Goal: Consume media (video, audio)

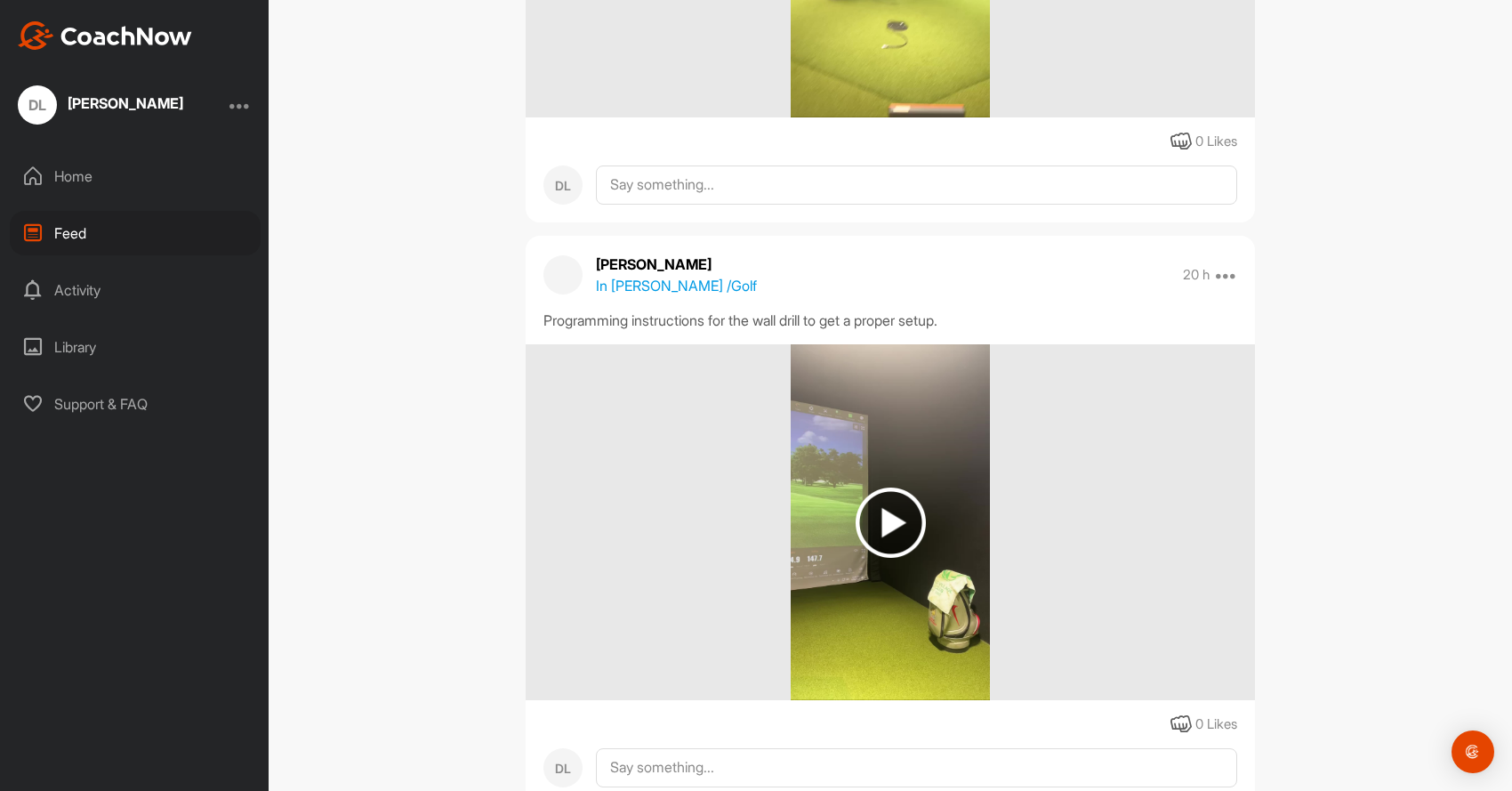
scroll to position [2902, 0]
click at [912, 509] on img at bounding box center [890, 524] width 70 height 71
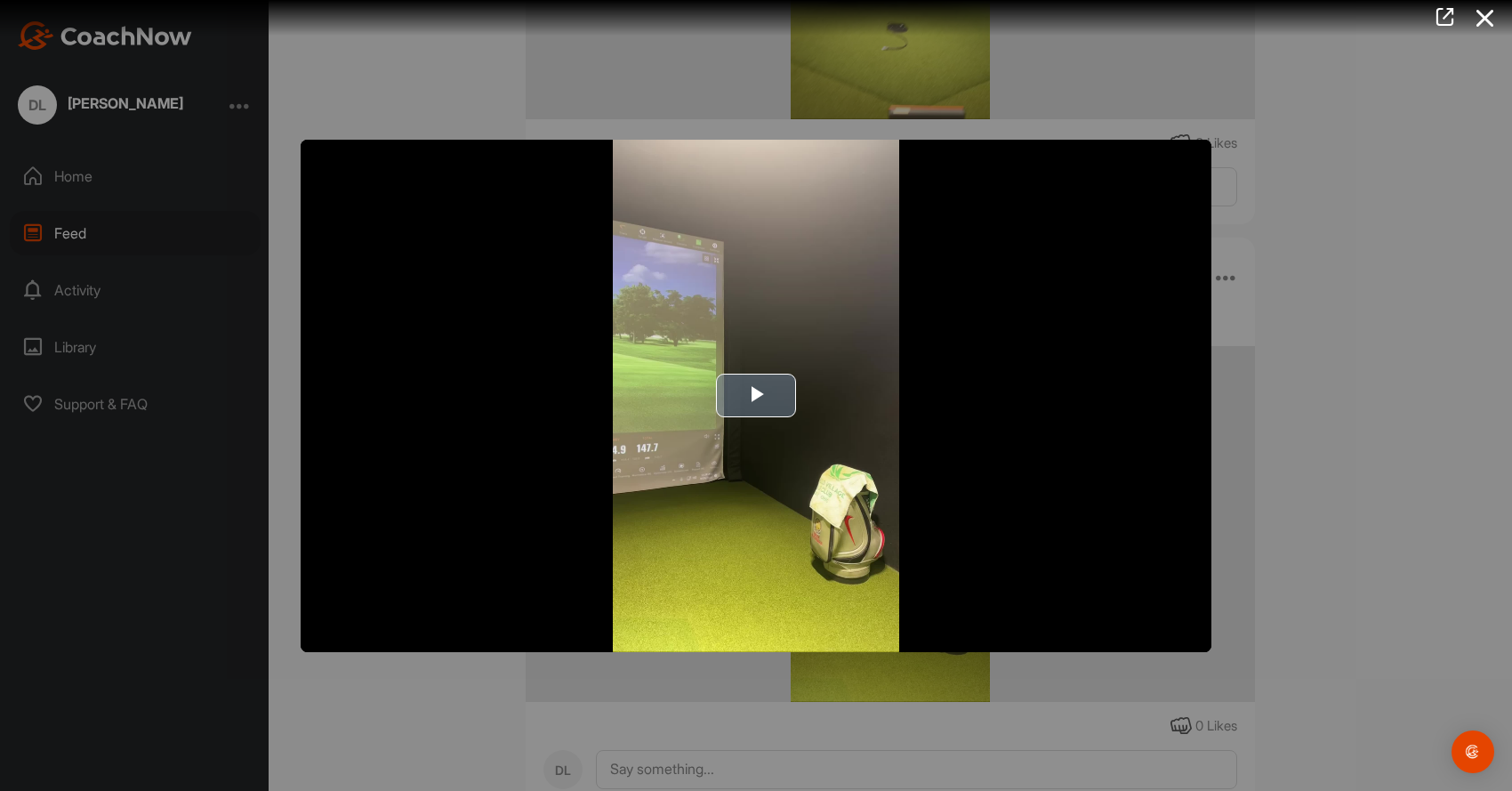
click at [756, 396] on span "Video Player" at bounding box center [756, 396] width 0 height 0
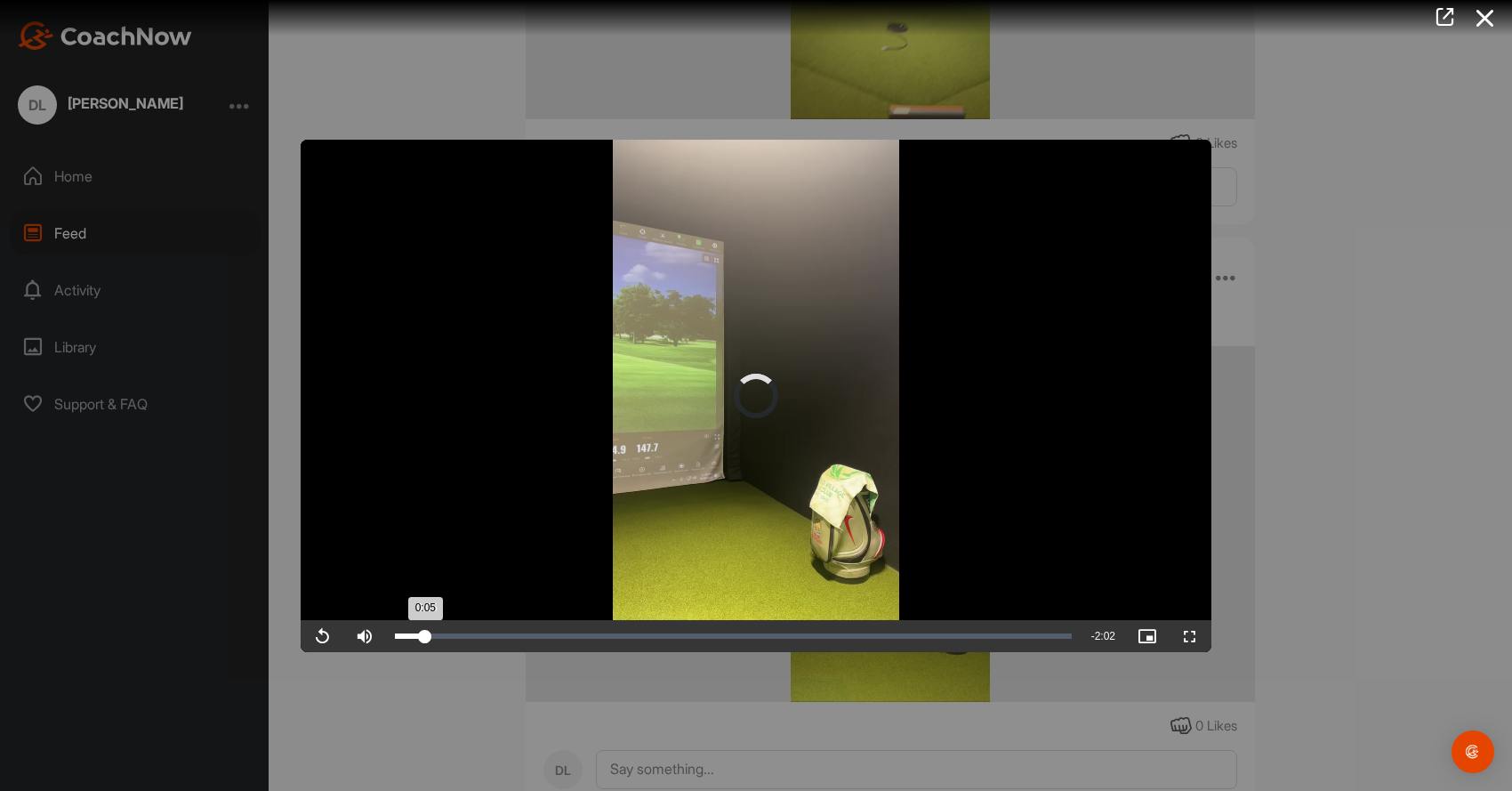
click at [425, 638] on div "0:05" at bounding box center [409, 636] width 30 height 6
click at [319, 636] on span "Video Player" at bounding box center [322, 636] width 42 height 0
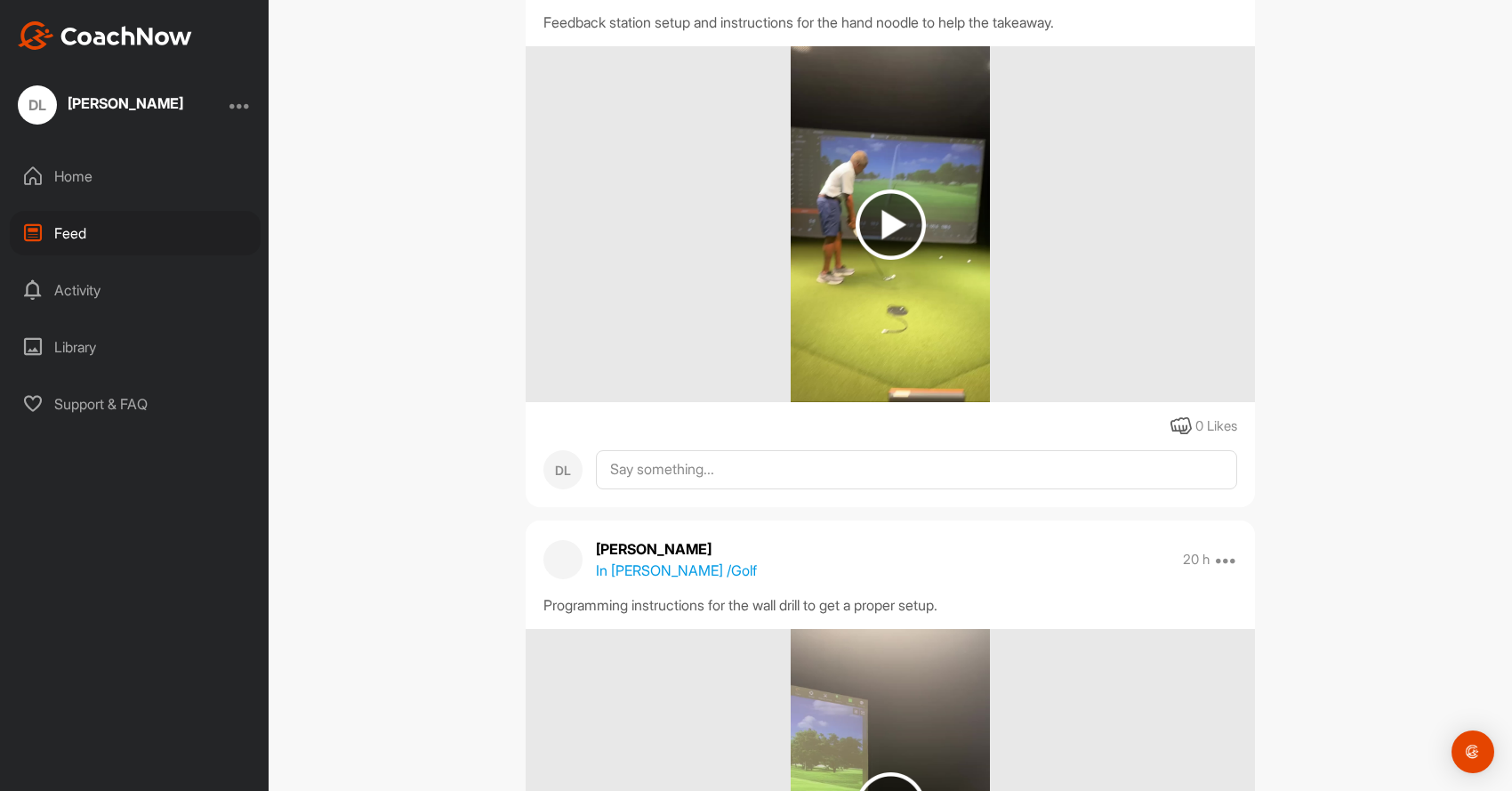
scroll to position [2622, 0]
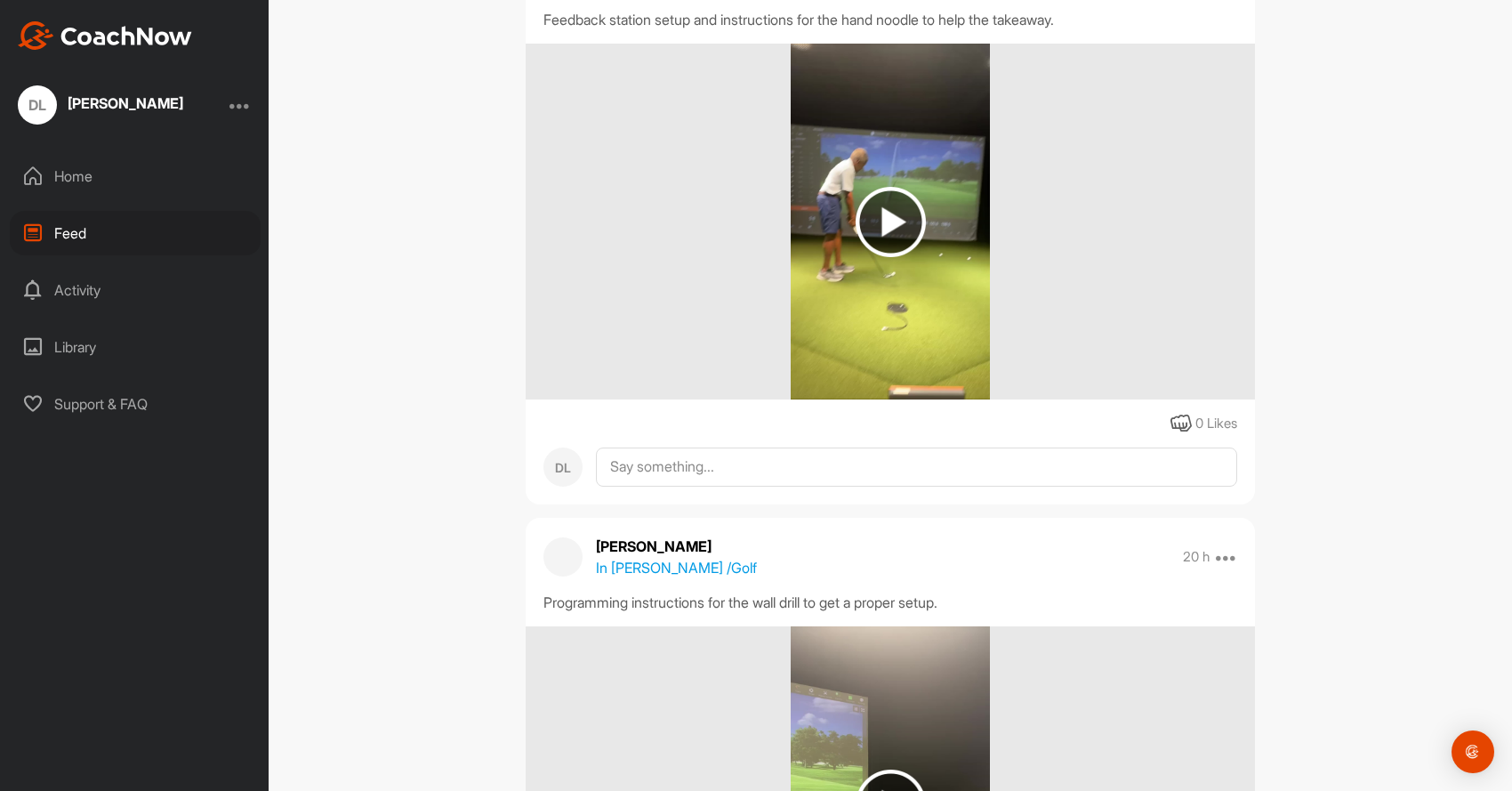
click at [889, 209] on img at bounding box center [890, 221] width 70 height 71
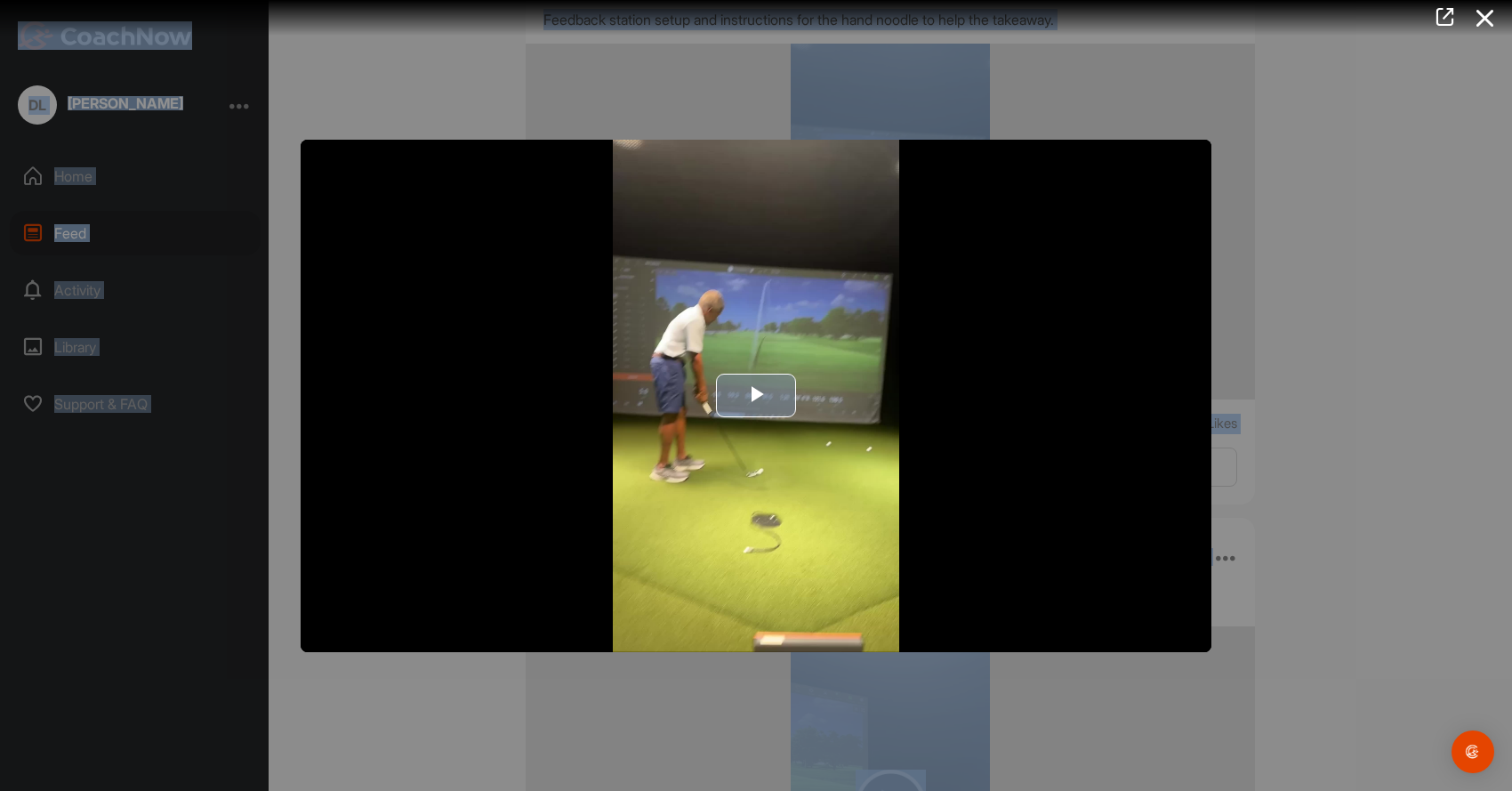
click at [756, 396] on span "Video Player" at bounding box center [756, 396] width 0 height 0
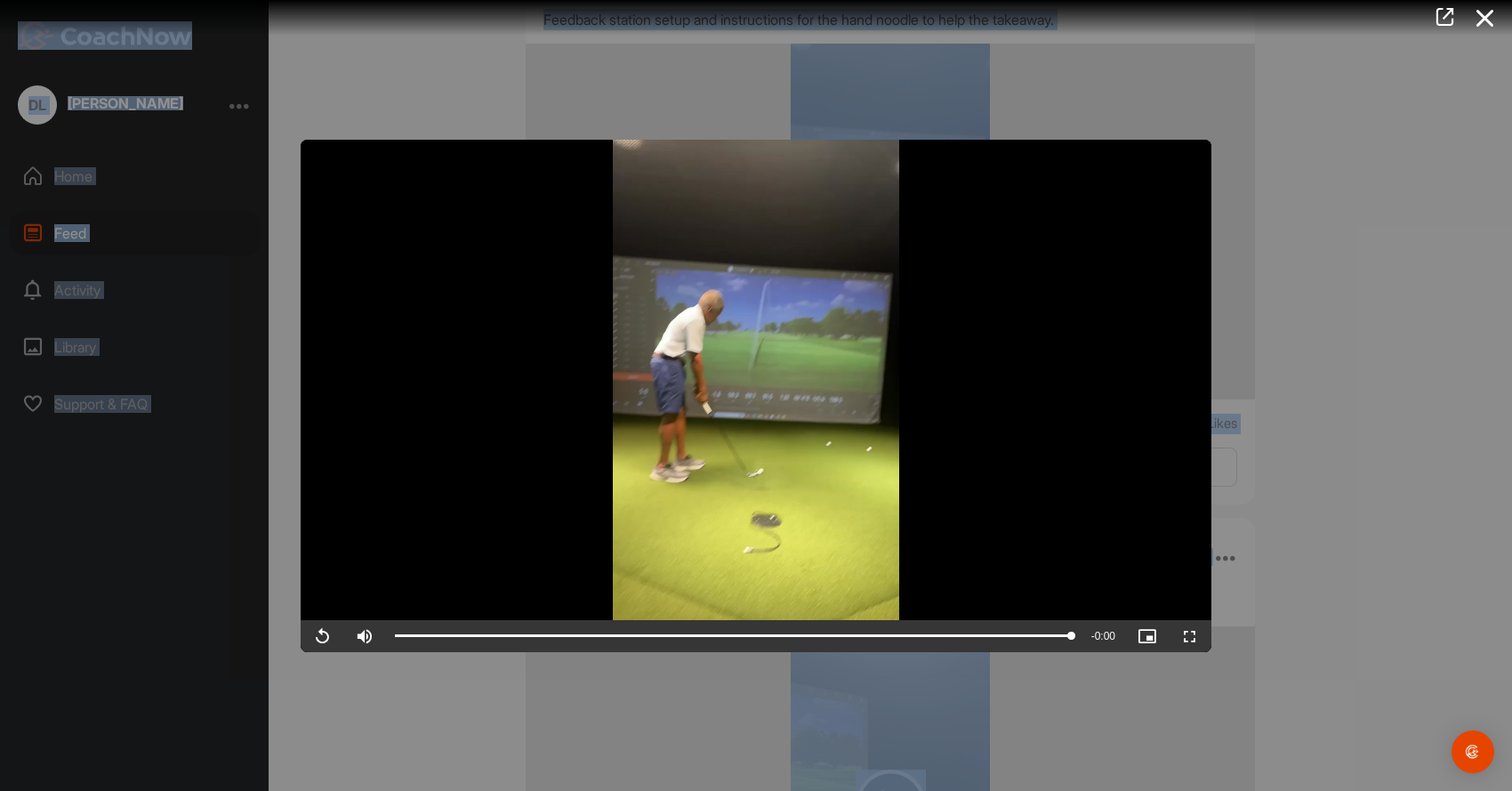
scroll to position [0, 0]
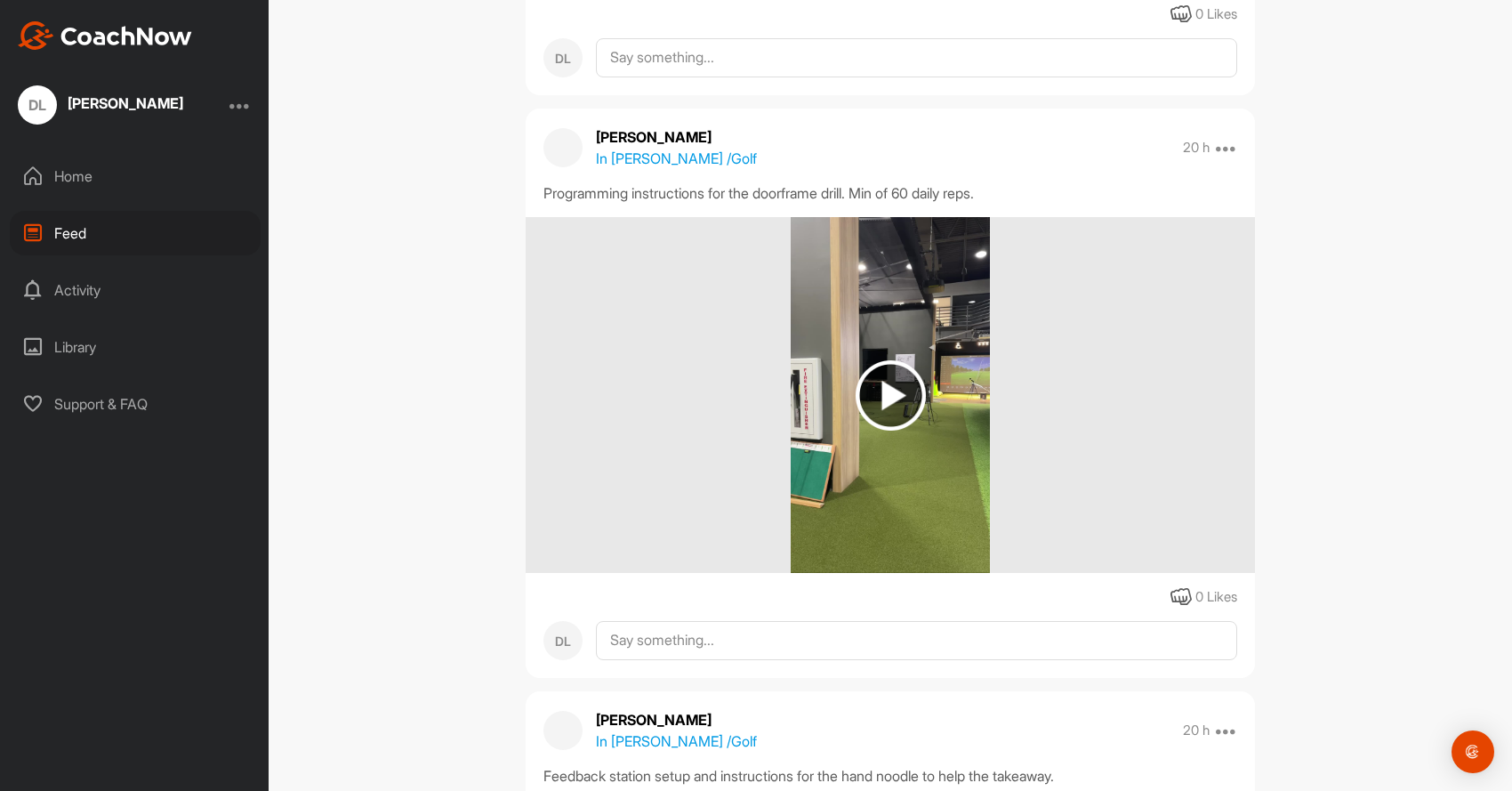
scroll to position [1866, 0]
click at [889, 381] on img at bounding box center [890, 395] width 70 height 71
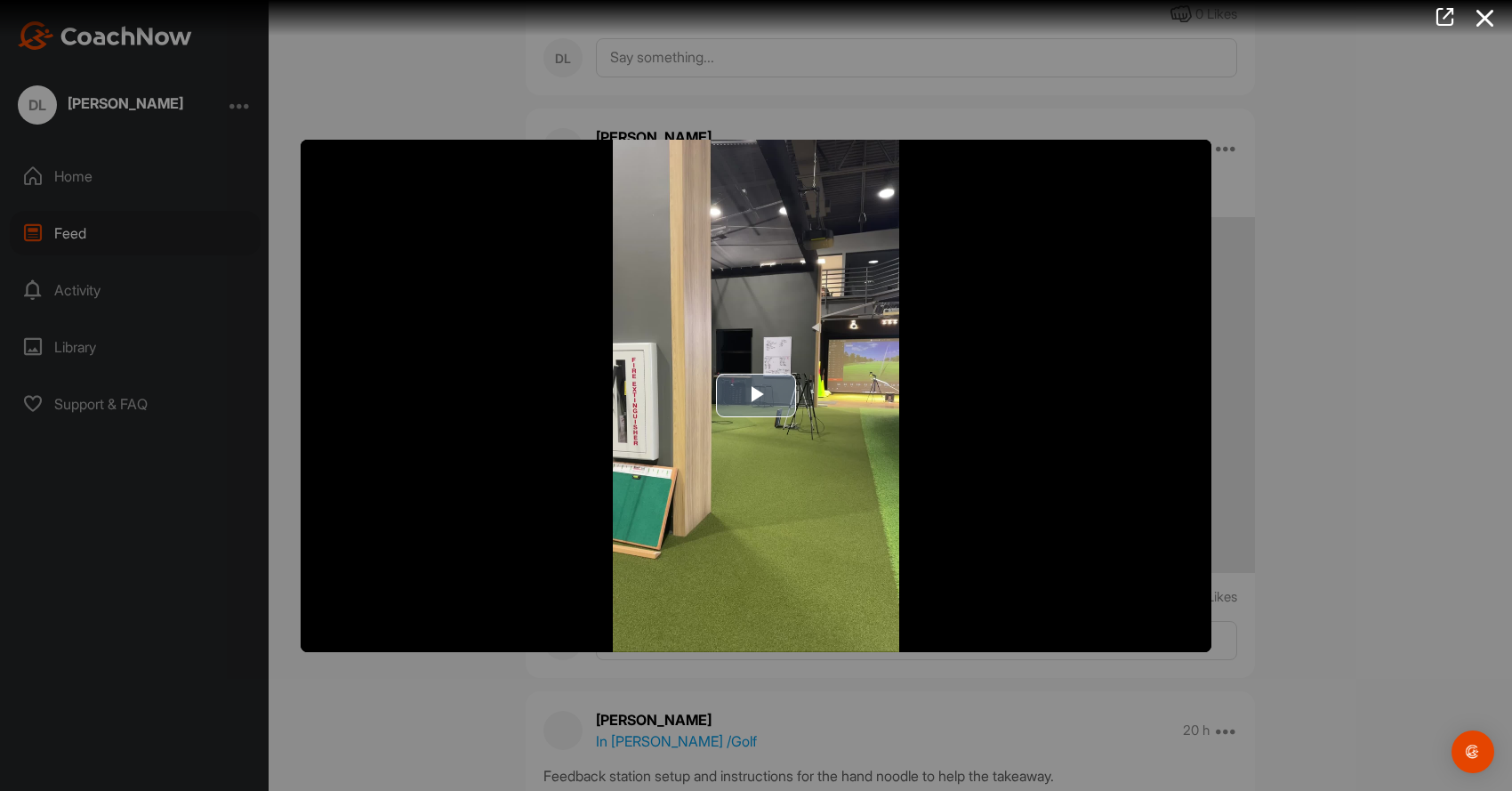
click at [756, 396] on span "Video Player" at bounding box center [756, 396] width 0 height 0
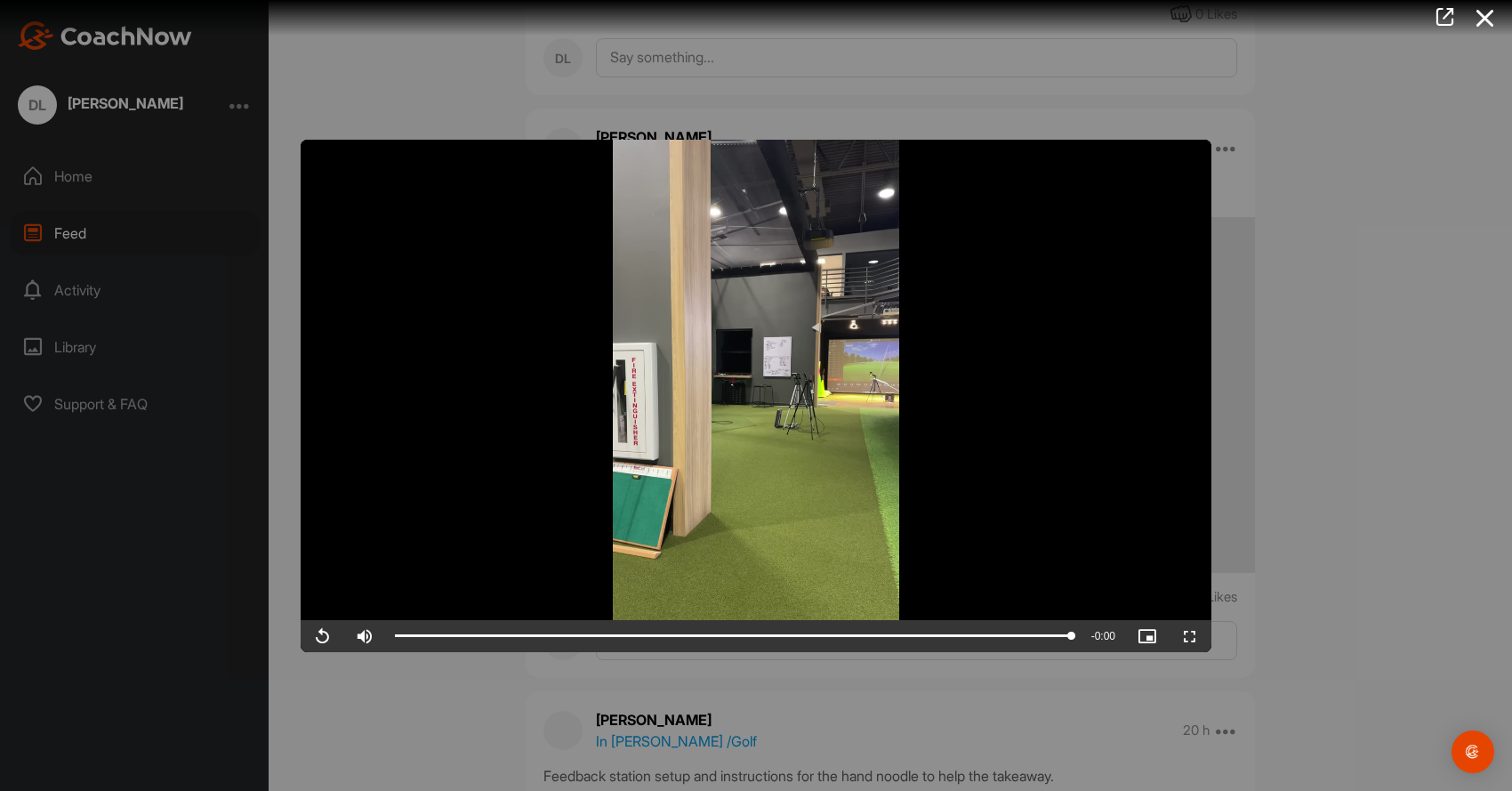
click at [323, 636] on span "Video Player" at bounding box center [322, 636] width 42 height 0
click at [325, 636] on span "Video Player" at bounding box center [322, 636] width 42 height 0
